Goal: Transaction & Acquisition: Purchase product/service

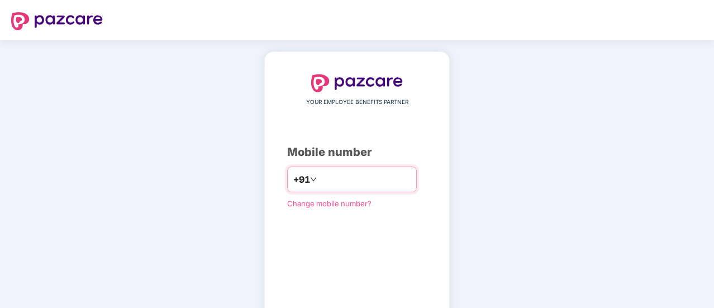
click at [340, 182] on input "number" at bounding box center [365, 179] width 92 height 18
type input "**********"
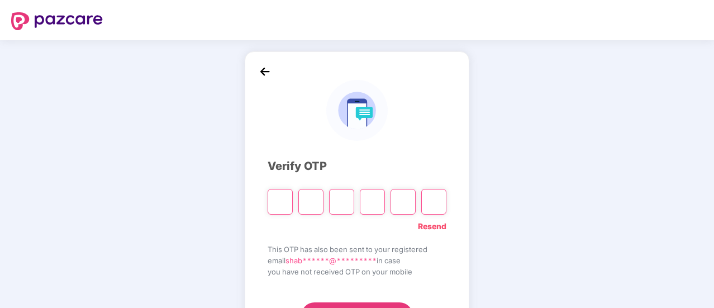
type input "*"
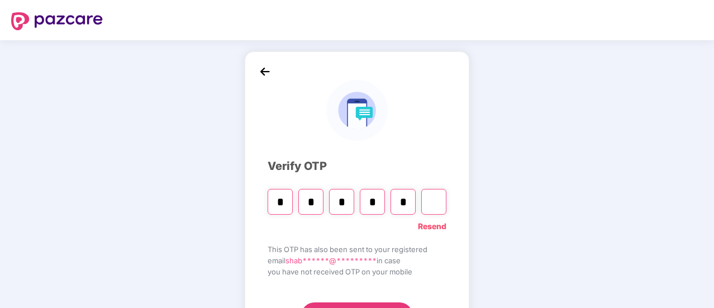
type input "*"
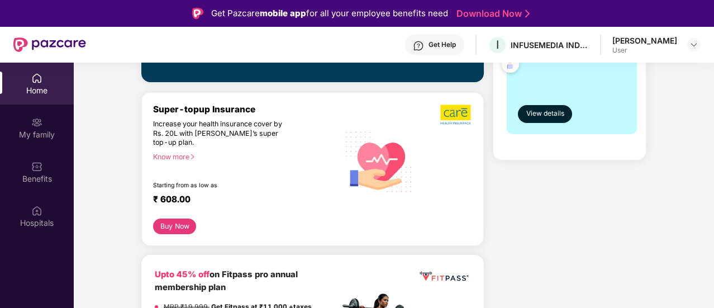
scroll to position [335, 0]
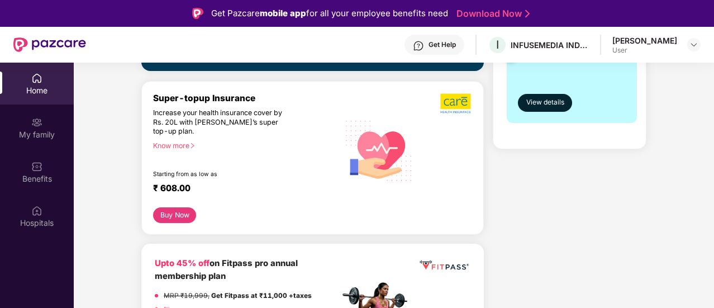
click at [175, 137] on div "Super-topup Insurance Increase your health insurance cover by Rs. 20L with [PER…" at bounding box center [246, 150] width 186 height 115
click at [174, 146] on div "Know more" at bounding box center [242, 145] width 179 height 8
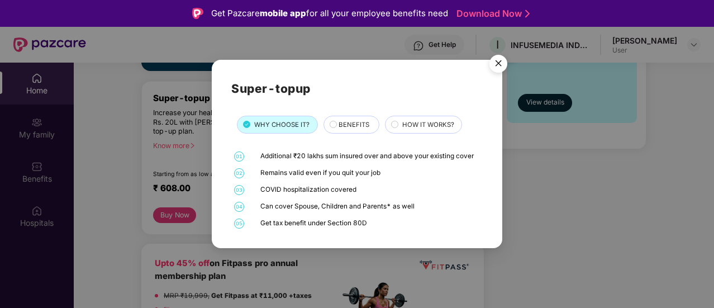
click at [433, 121] on span "HOW IT WORKS?" at bounding box center [428, 125] width 52 height 10
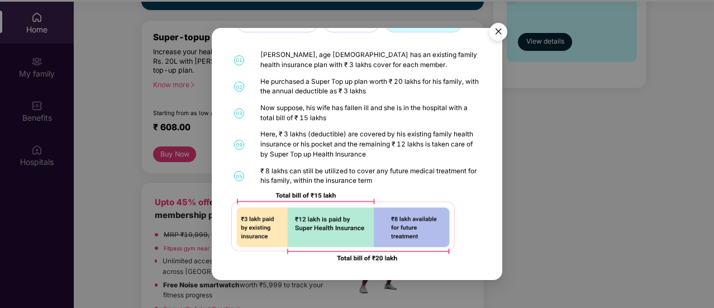
scroll to position [63, 0]
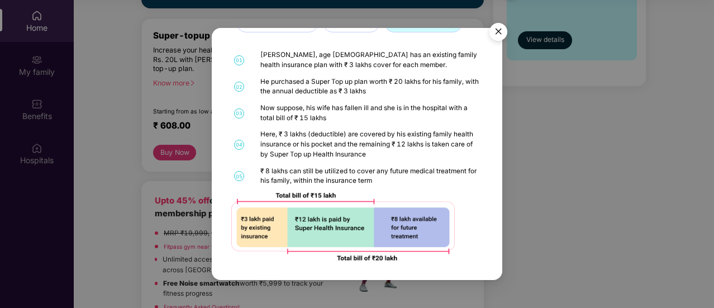
click at [500, 34] on img "Close" at bounding box center [498, 33] width 31 height 31
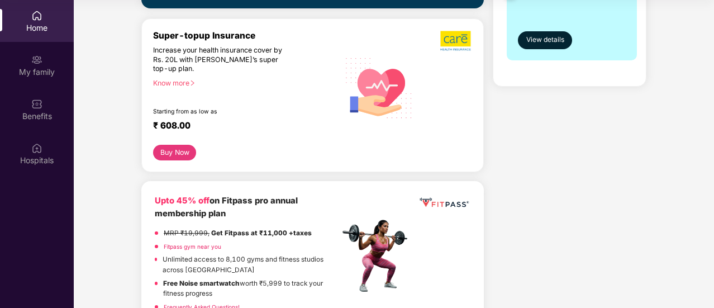
click at [178, 157] on button "Buy Now" at bounding box center [174, 153] width 43 height 16
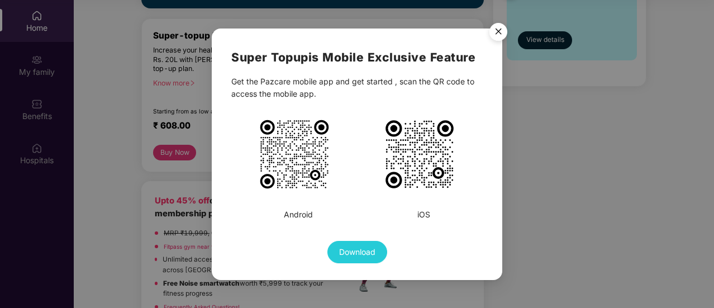
click at [507, 31] on img "Close" at bounding box center [498, 33] width 31 height 31
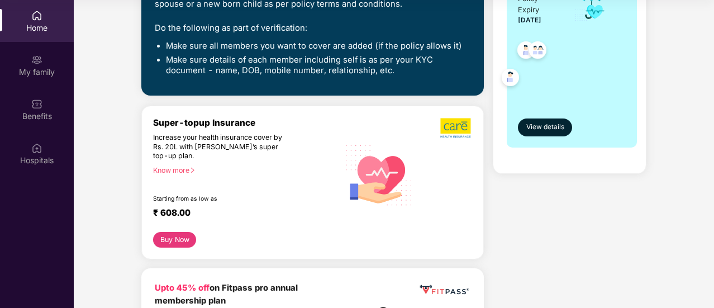
scroll to position [248, 0]
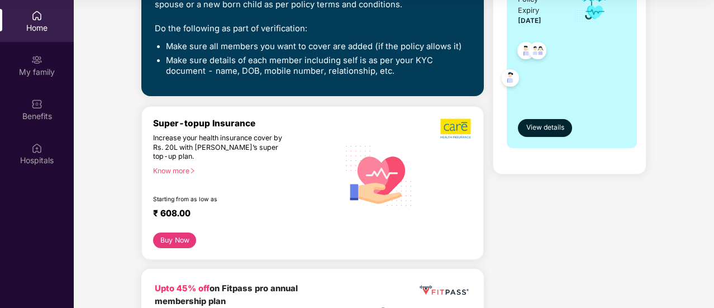
click at [183, 236] on button "Buy Now" at bounding box center [174, 240] width 43 height 16
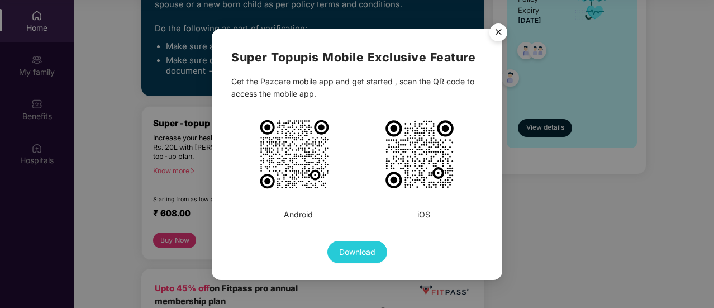
click at [183, 234] on div "Super Topup is Mobile Exclusive Feature Get the Pazcare mobile app and get star…" at bounding box center [357, 154] width 714 height 308
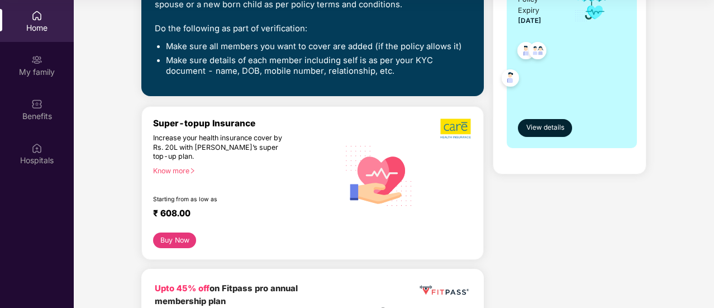
click at [182, 228] on div "Super-topup Insurance Increase your health insurance cover by Rs. 20L with [PER…" at bounding box center [246, 175] width 186 height 115
click at [180, 236] on button "Buy Now" at bounding box center [174, 240] width 43 height 16
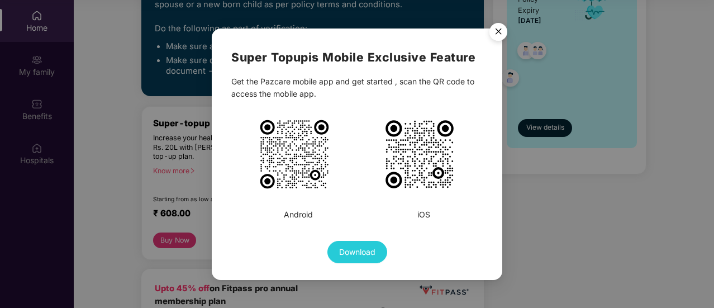
click at [502, 27] on img "Close" at bounding box center [498, 33] width 31 height 31
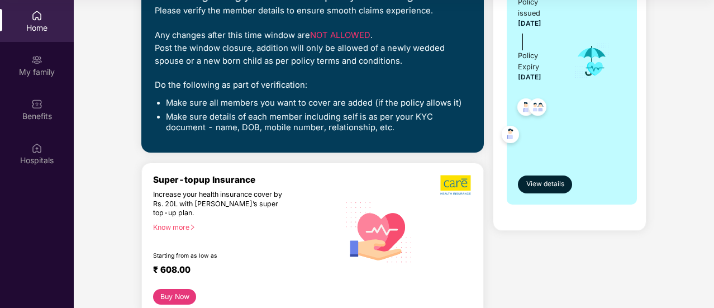
scroll to position [168, 0]
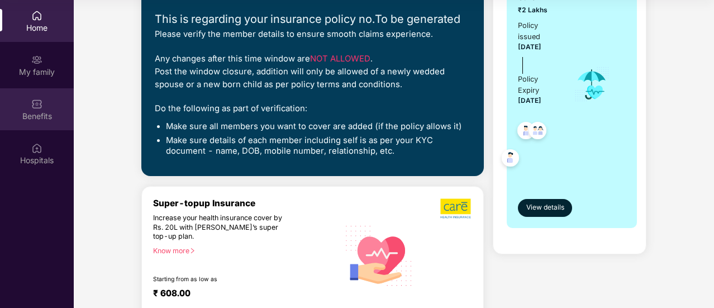
click at [22, 111] on div "Benefits" at bounding box center [37, 116] width 74 height 11
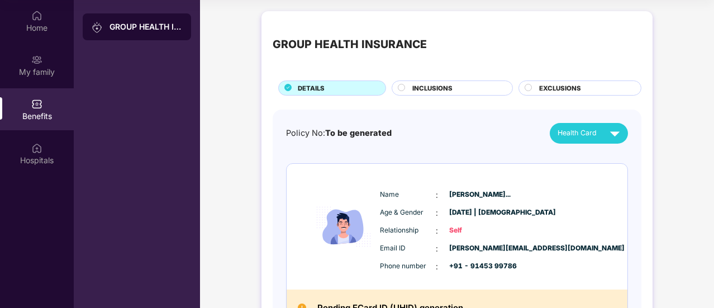
click at [435, 87] on span "INCLUSIONS" at bounding box center [432, 88] width 40 height 10
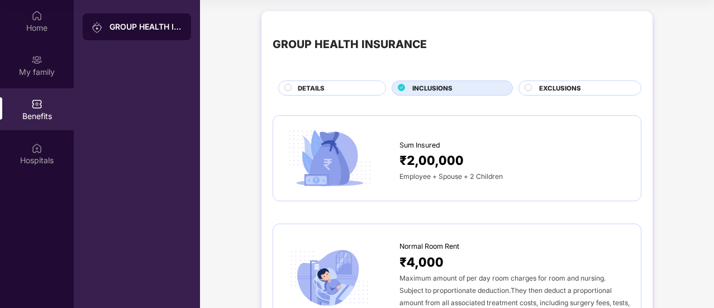
click at [345, 89] on div "DETAILS" at bounding box center [336, 89] width 88 height 12
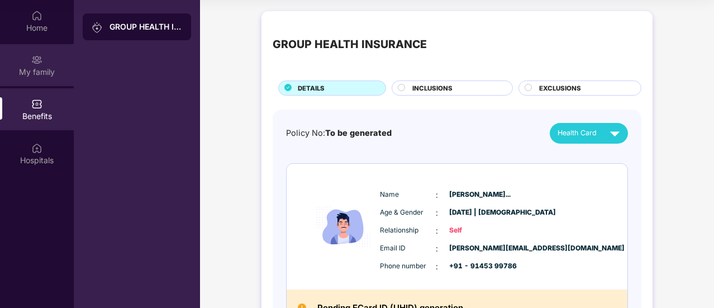
click at [44, 65] on div "My family" at bounding box center [37, 65] width 74 height 42
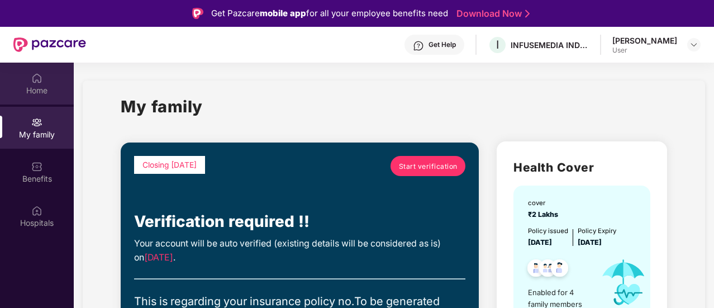
click at [31, 85] on div "Home" at bounding box center [37, 90] width 74 height 11
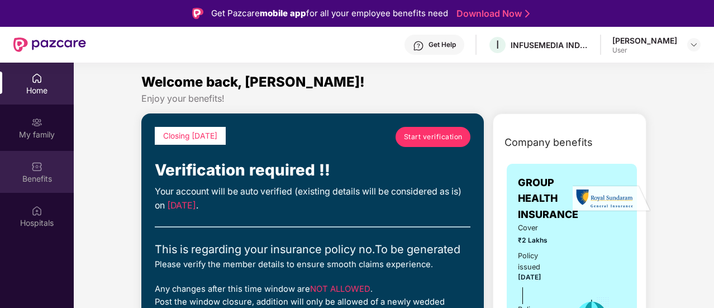
click at [39, 168] on img at bounding box center [36, 166] width 11 height 11
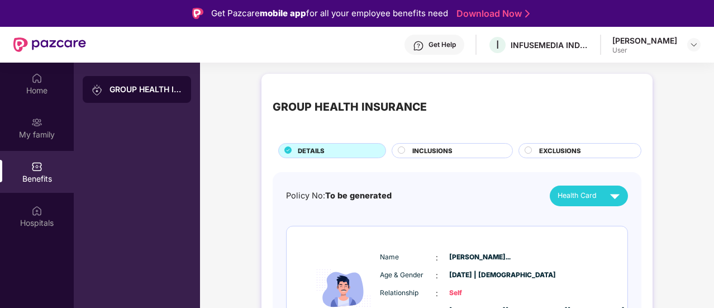
click at [455, 149] on div "INCLUSIONS" at bounding box center [457, 152] width 100 height 12
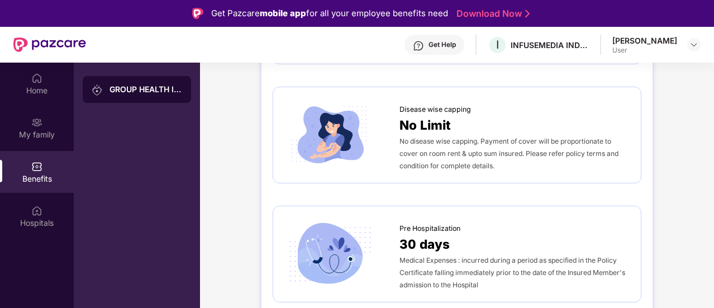
scroll to position [447, 0]
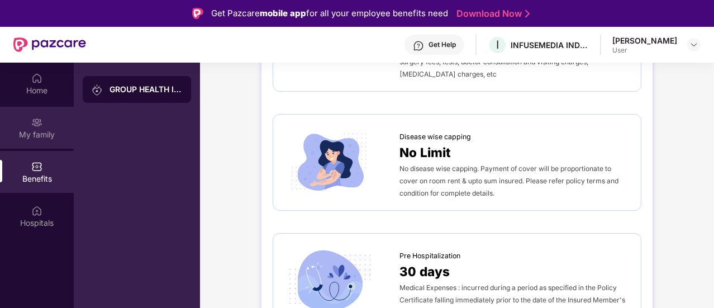
click at [27, 128] on div "My family" at bounding box center [37, 128] width 74 height 42
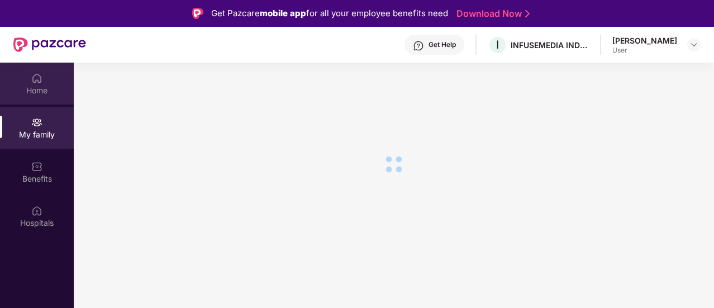
click at [35, 96] on div "Home" at bounding box center [37, 84] width 74 height 42
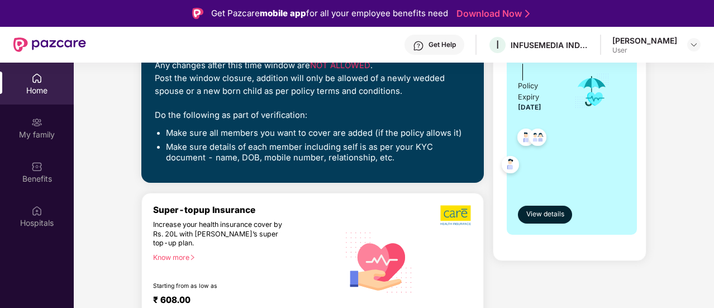
scroll to position [335, 0]
